Goal: Information Seeking & Learning: Learn about a topic

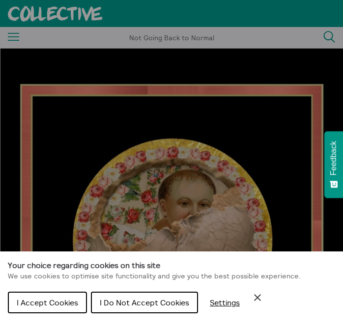
click at [141, 300] on span "I Do Not Accept Cookies" at bounding box center [144, 303] width 89 height 10
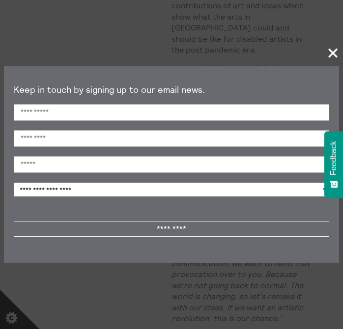
scroll to position [683, 0]
click at [330, 53] on span "+" at bounding box center [333, 52] width 29 height 29
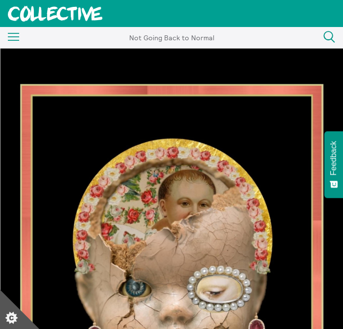
scroll to position [0, 0]
click at [13, 35] on icon "Menu" at bounding box center [14, 37] width 12 height 8
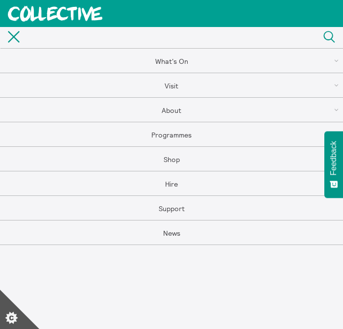
click at [169, 108] on link "About" at bounding box center [171, 110] width 343 height 25
click at [167, 108] on link "About Us" at bounding box center [171, 110] width 343 height 25
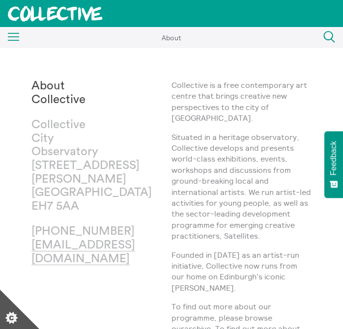
click at [13, 35] on icon "Menu" at bounding box center [14, 37] width 12 height 8
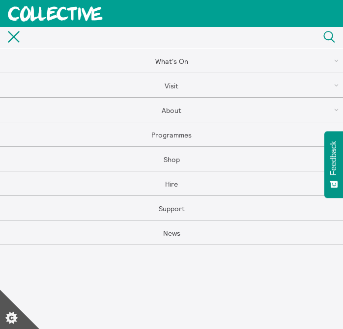
click at [174, 133] on link "Programmes" at bounding box center [171, 134] width 343 height 25
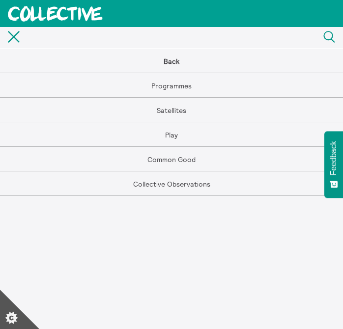
click at [175, 83] on link "Programmes" at bounding box center [171, 85] width 343 height 25
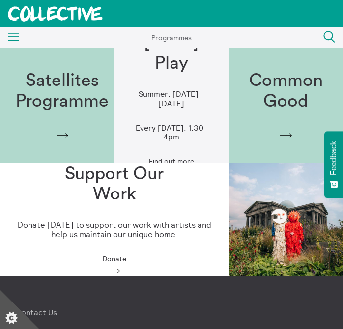
click at [61, 81] on h1 "Satellites Programme" at bounding box center [62, 91] width 93 height 41
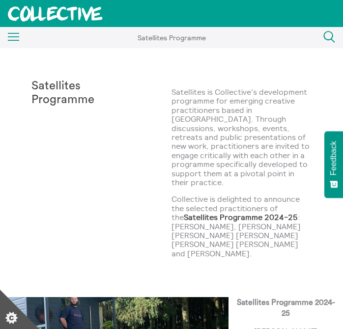
click at [15, 36] on icon "Menu" at bounding box center [14, 37] width 12 height 8
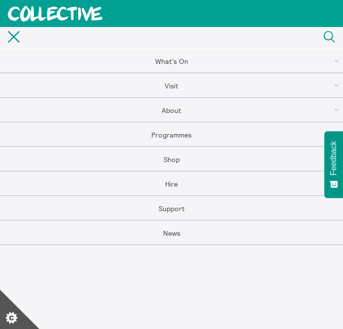
click at [170, 209] on link "Support" at bounding box center [171, 208] width 343 height 25
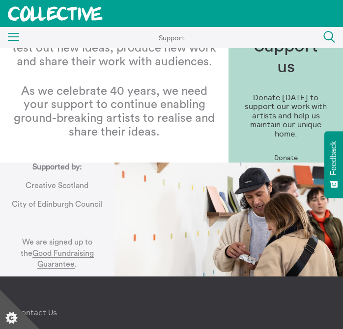
click at [15, 36] on icon "Menu" at bounding box center [14, 37] width 12 height 8
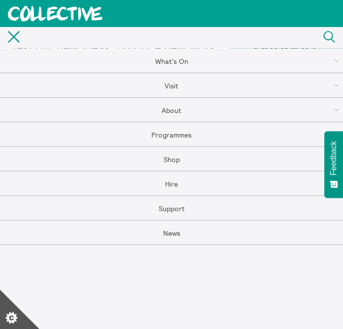
click at [170, 231] on link "News" at bounding box center [171, 232] width 343 height 25
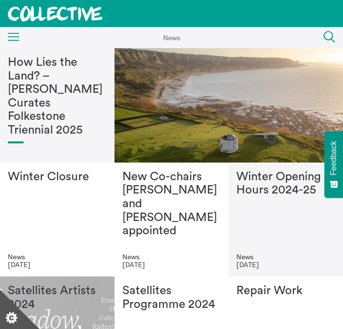
click at [71, 293] on h1 "Satellites Artists 2024" at bounding box center [57, 297] width 99 height 27
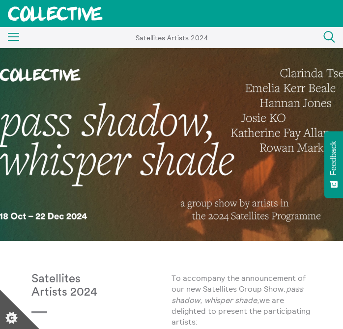
click at [15, 37] on rect at bounding box center [14, 36] width 12 height 1
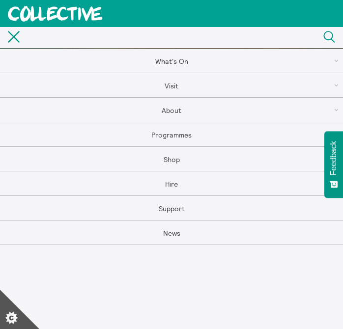
click at [179, 57] on link "What's On" at bounding box center [171, 61] width 343 height 25
click at [163, 84] on link "What's On" at bounding box center [171, 85] width 343 height 25
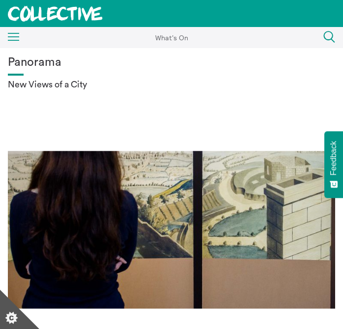
click at [11, 37] on icon "Menu" at bounding box center [14, 37] width 12 height 8
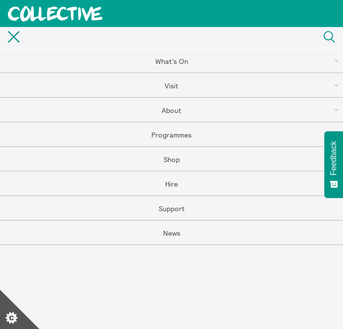
click at [171, 109] on link "About" at bounding box center [171, 110] width 343 height 25
click at [169, 110] on link "About Us" at bounding box center [171, 110] width 343 height 25
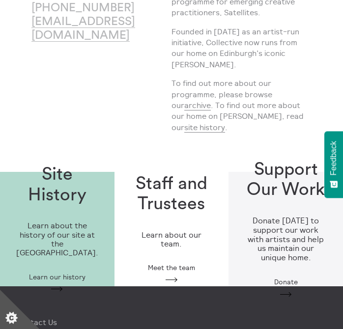
scroll to position [224, 0]
